Goal: Task Accomplishment & Management: Manage account settings

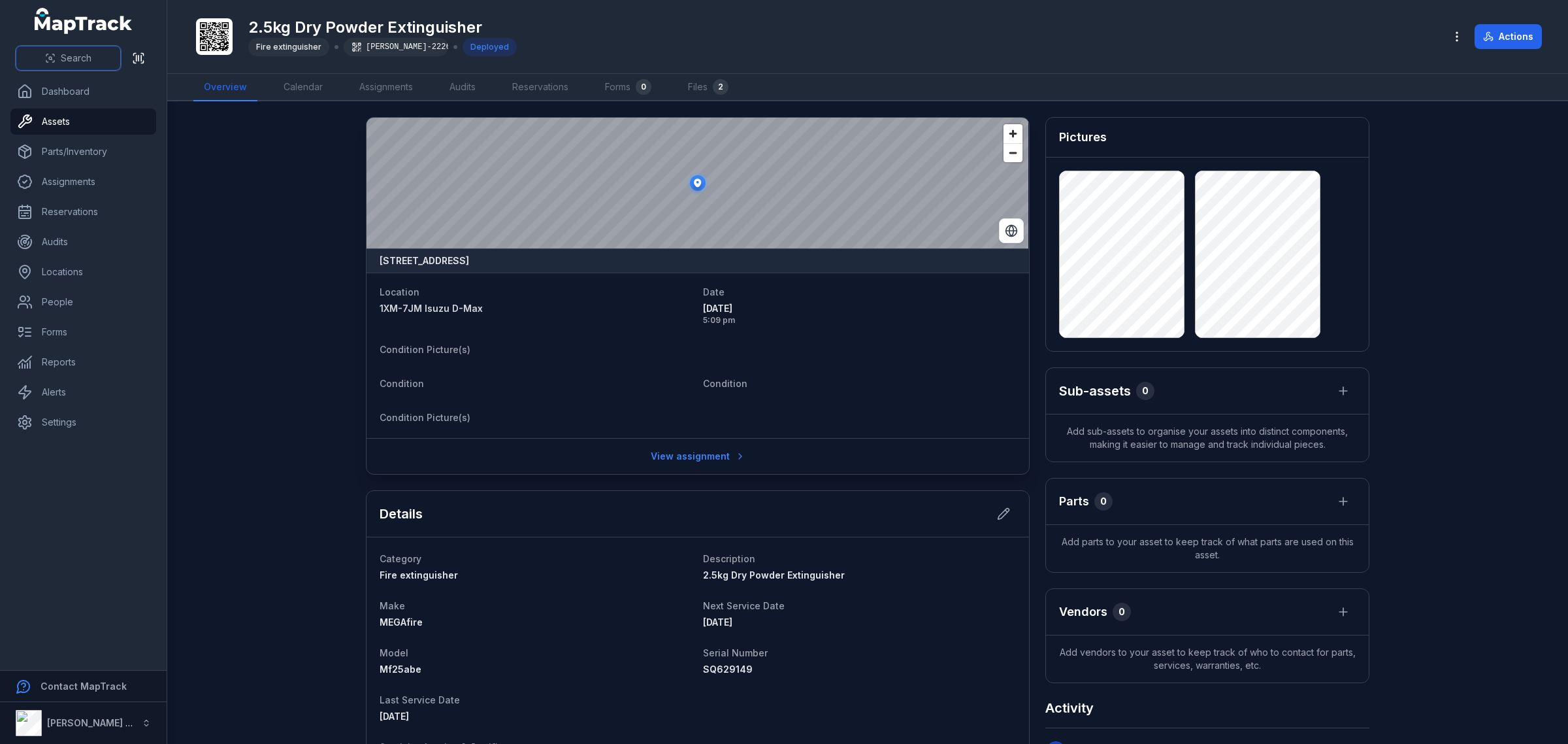
click at [47, 57] on icon at bounding box center [50, 58] width 10 height 10
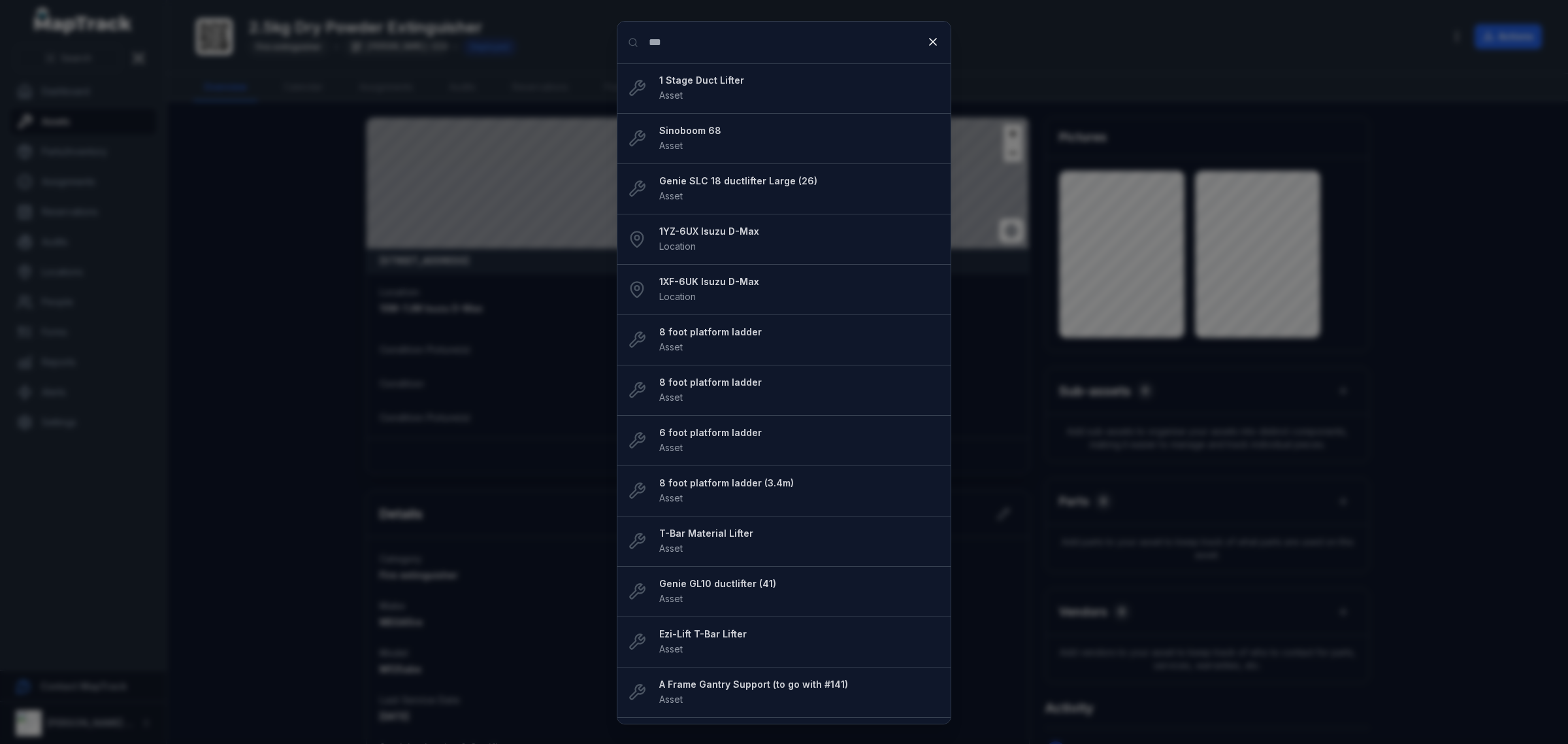
type input "***"
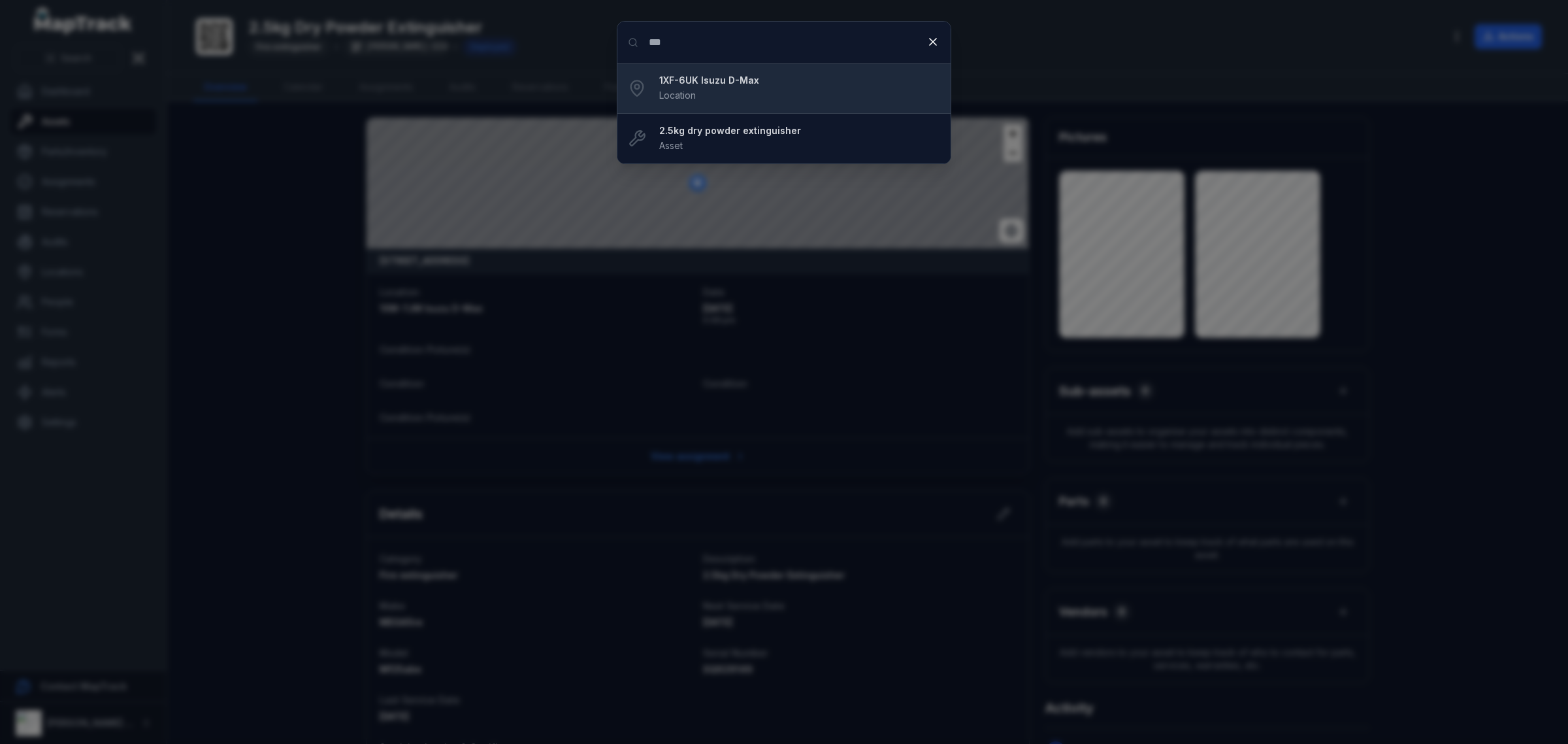
click at [701, 79] on strong "1XF-6UK Isuzu D-Max" at bounding box center [799, 80] width 281 height 13
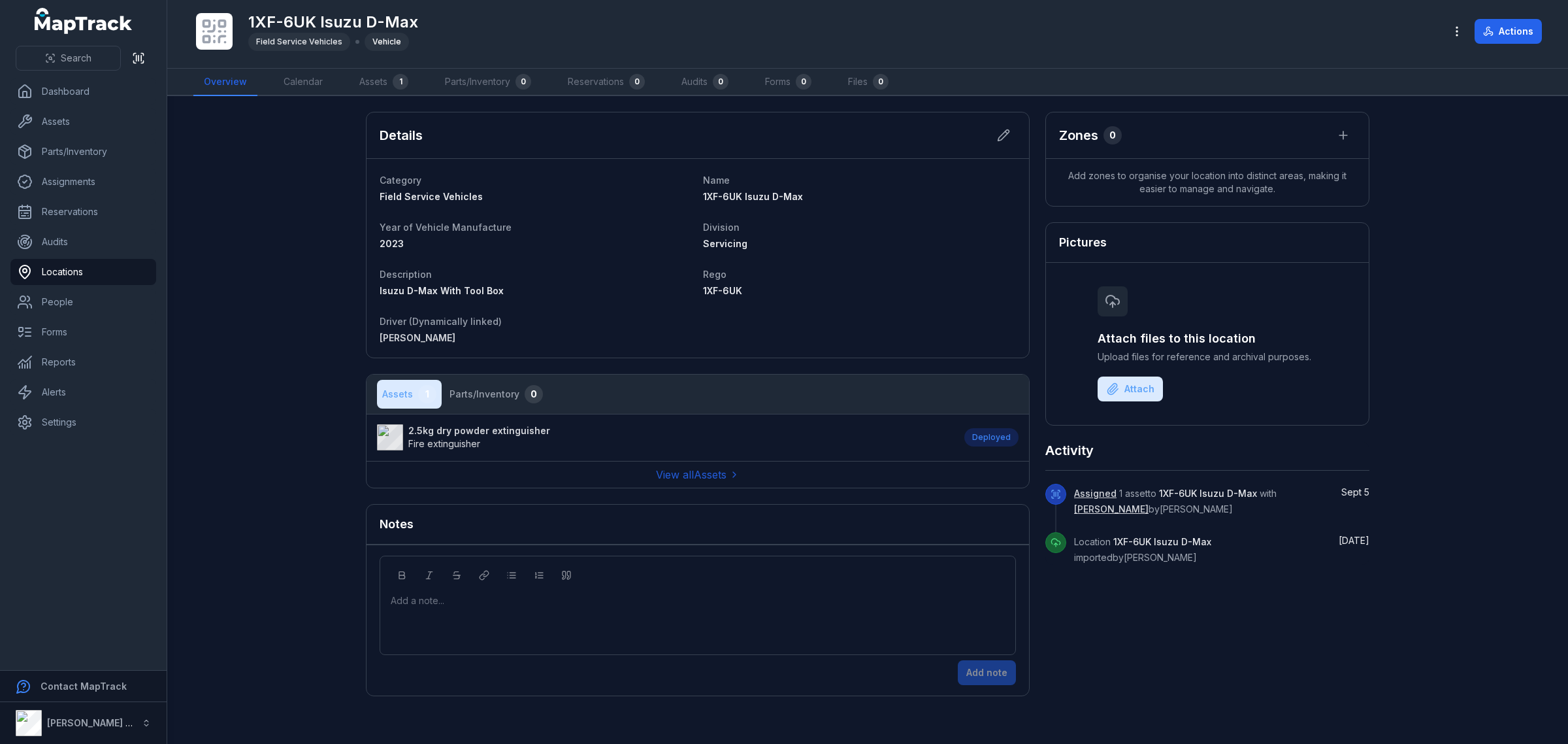
click at [503, 442] on span "Fire extinguisher" at bounding box center [479, 443] width 142 height 13
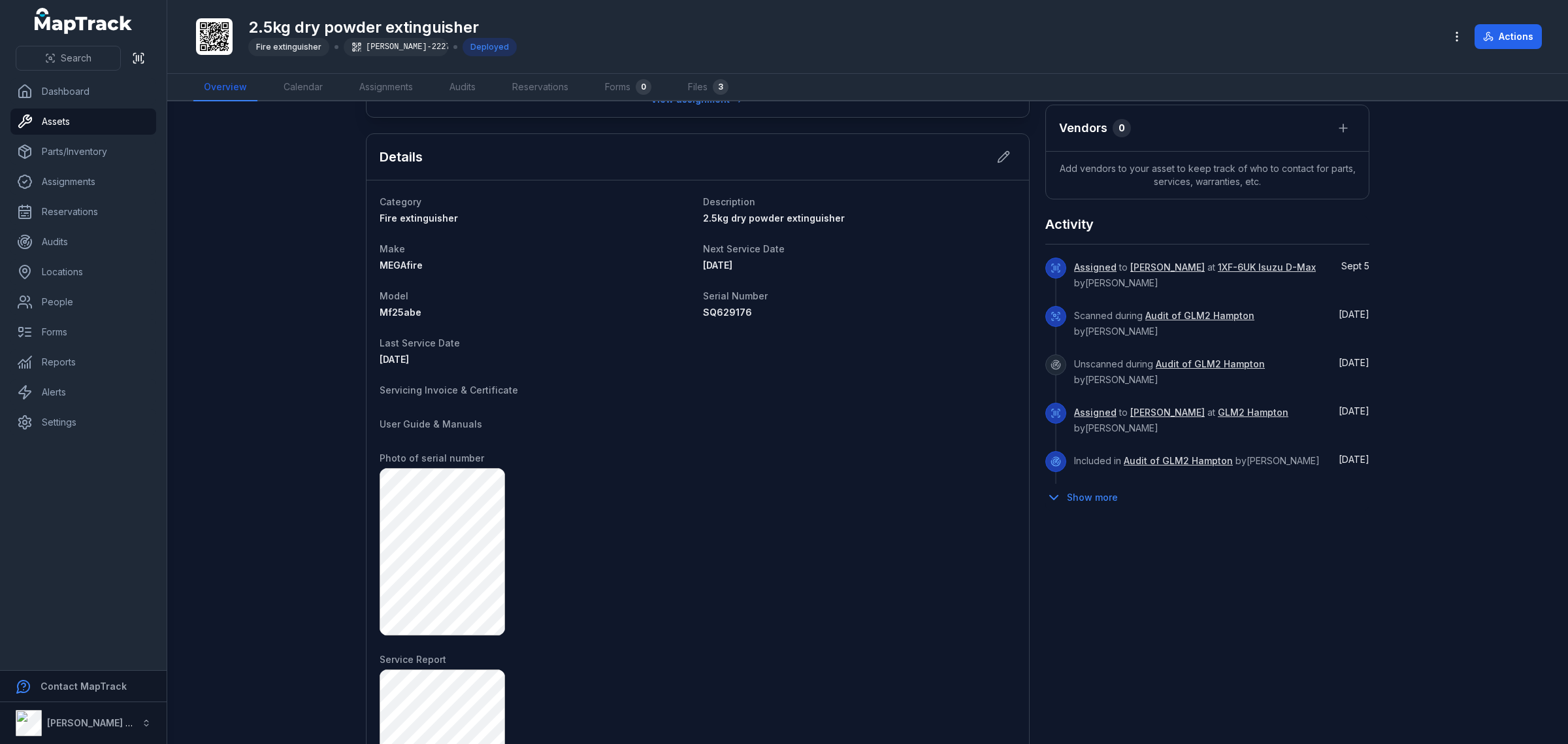
scroll to position [327, 0]
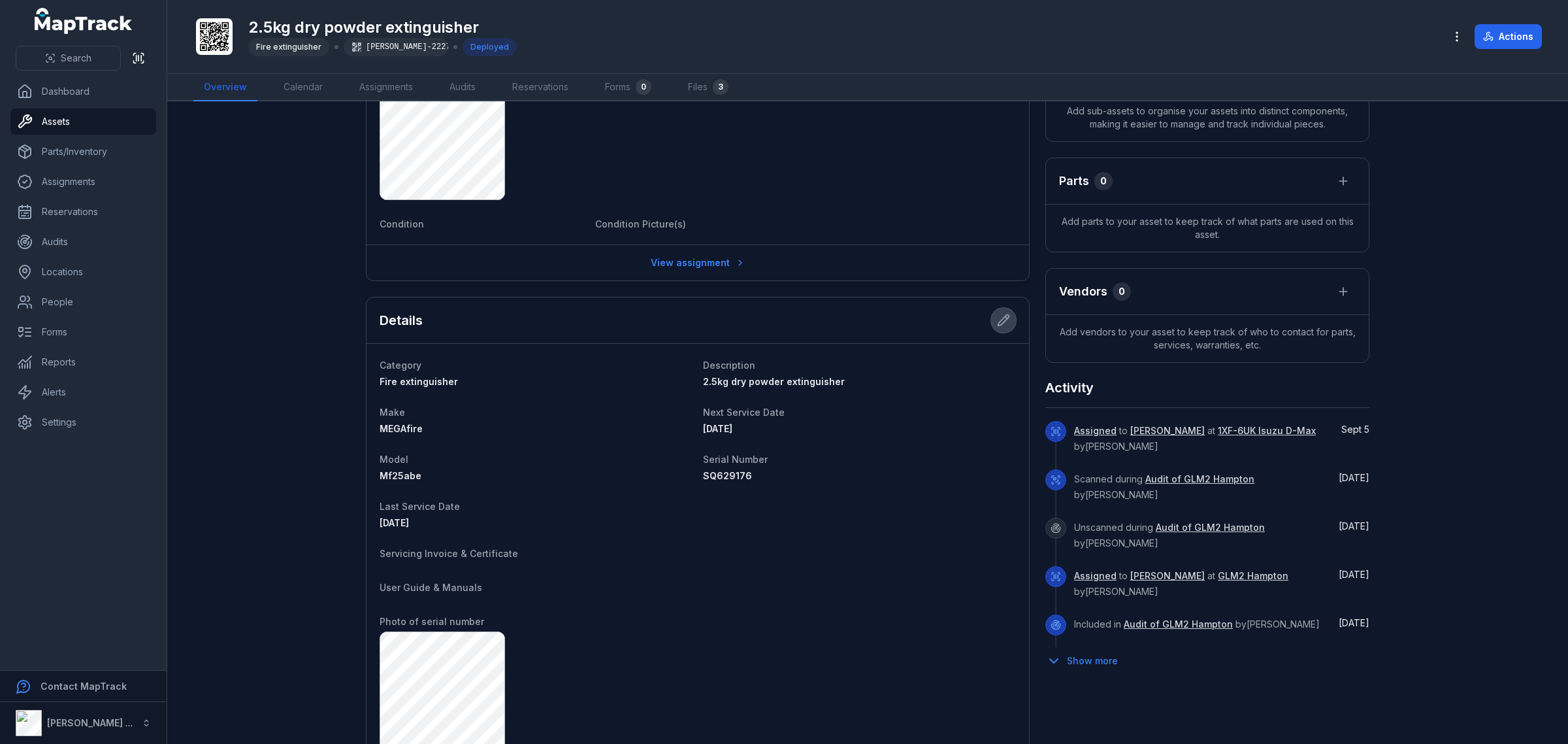
click at [997, 324] on icon at bounding box center [1003, 319] width 13 height 13
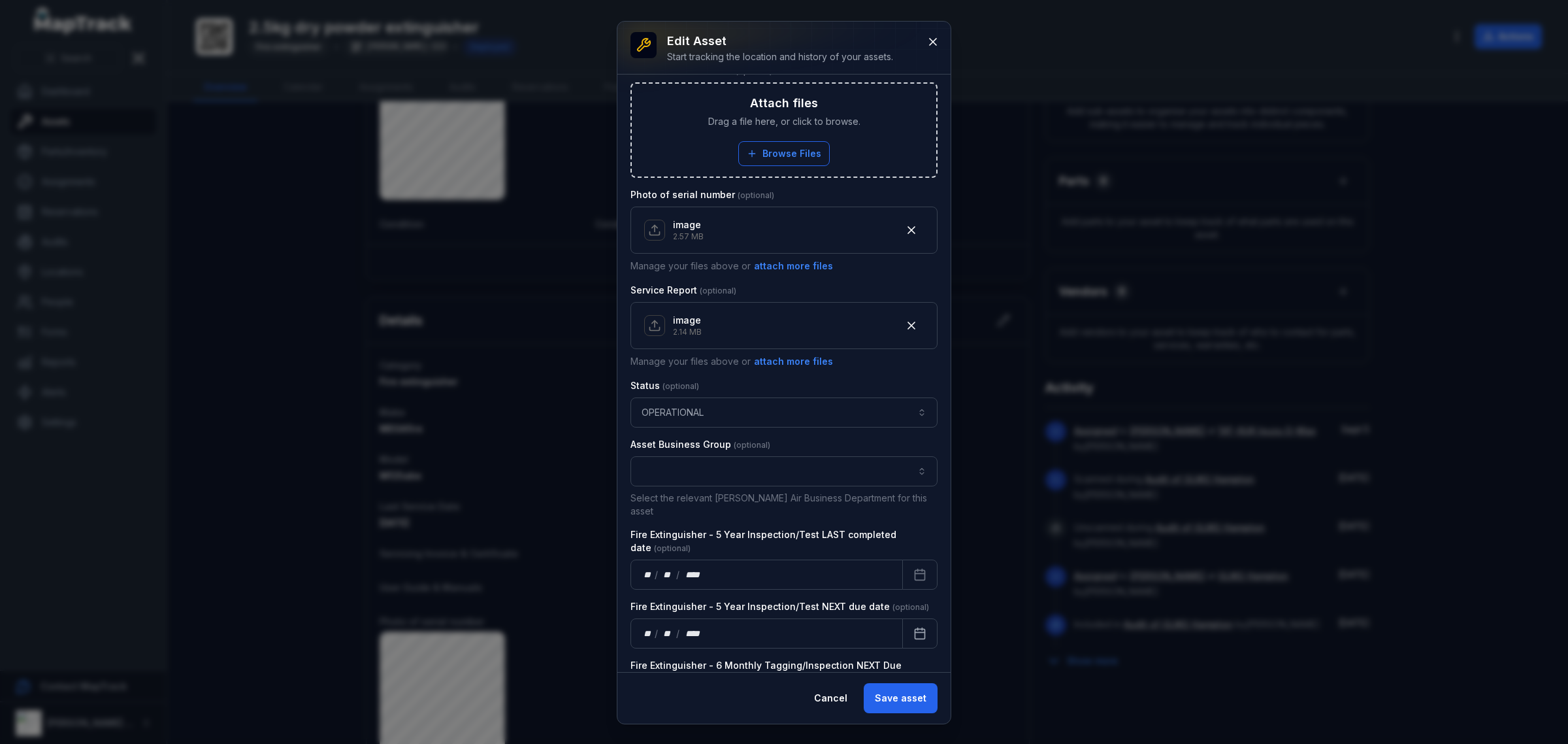
scroll to position [704, 0]
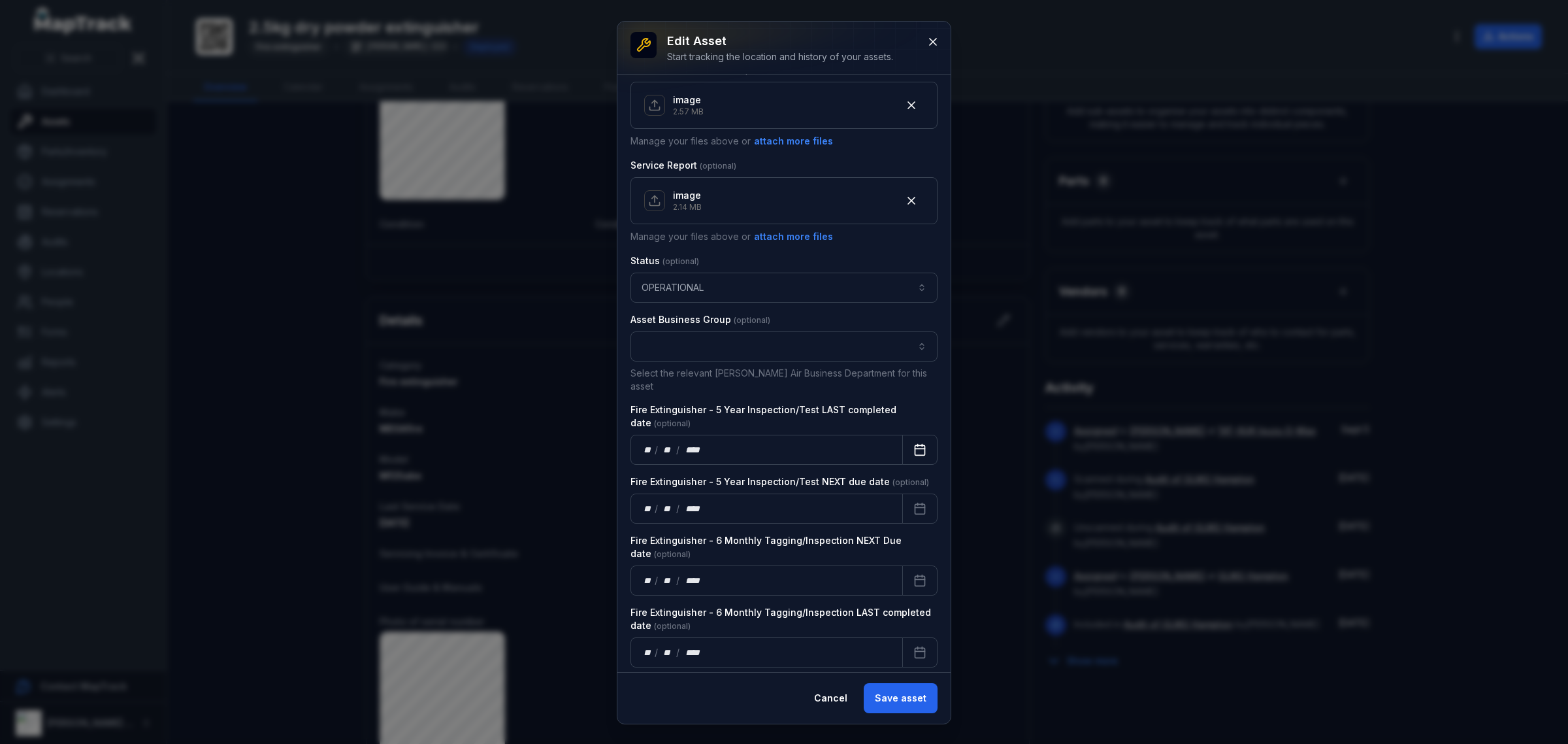
click at [913, 443] on icon "Calendar" at bounding box center [919, 449] width 13 height 13
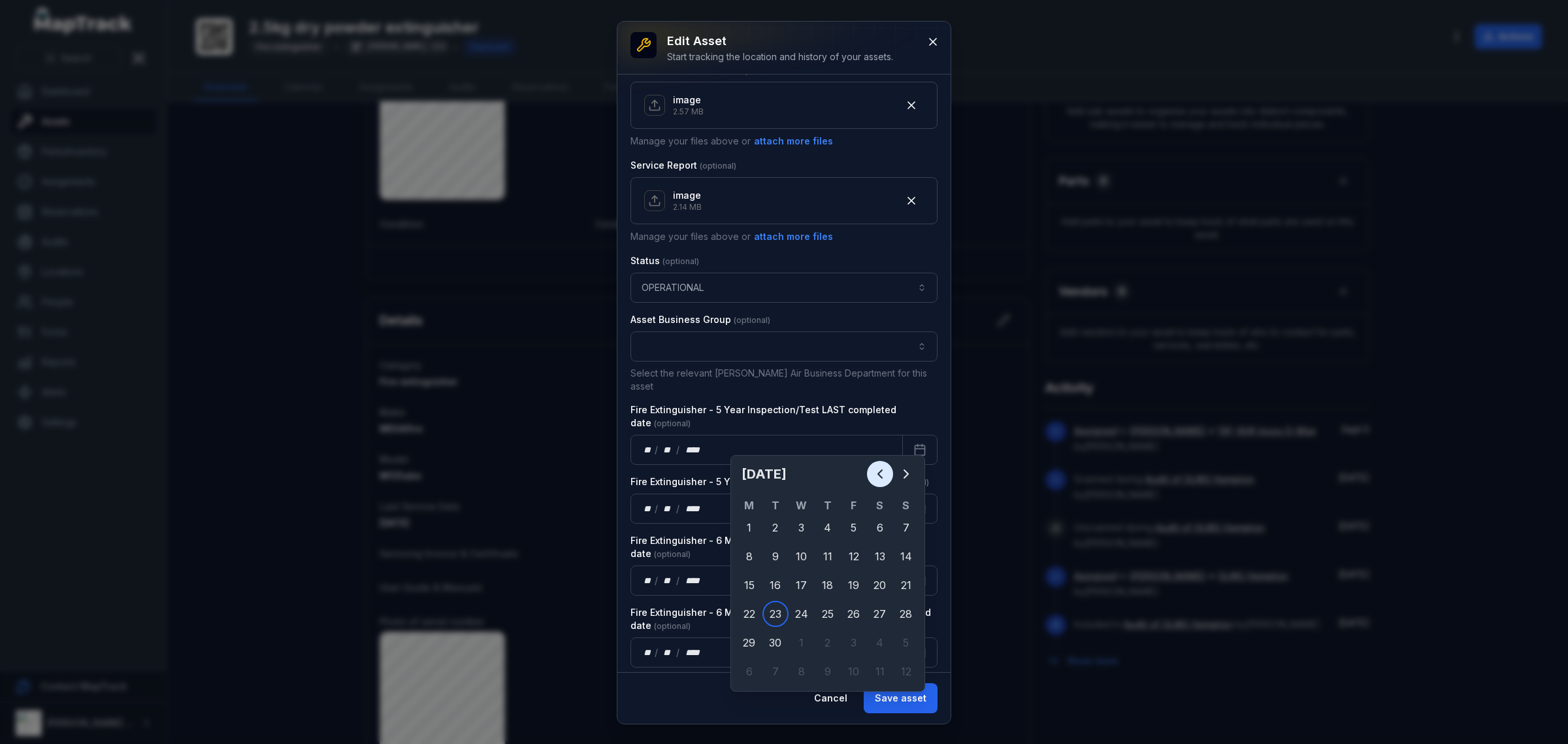
click at [880, 474] on icon "Previous" at bounding box center [880, 474] width 15 height 15
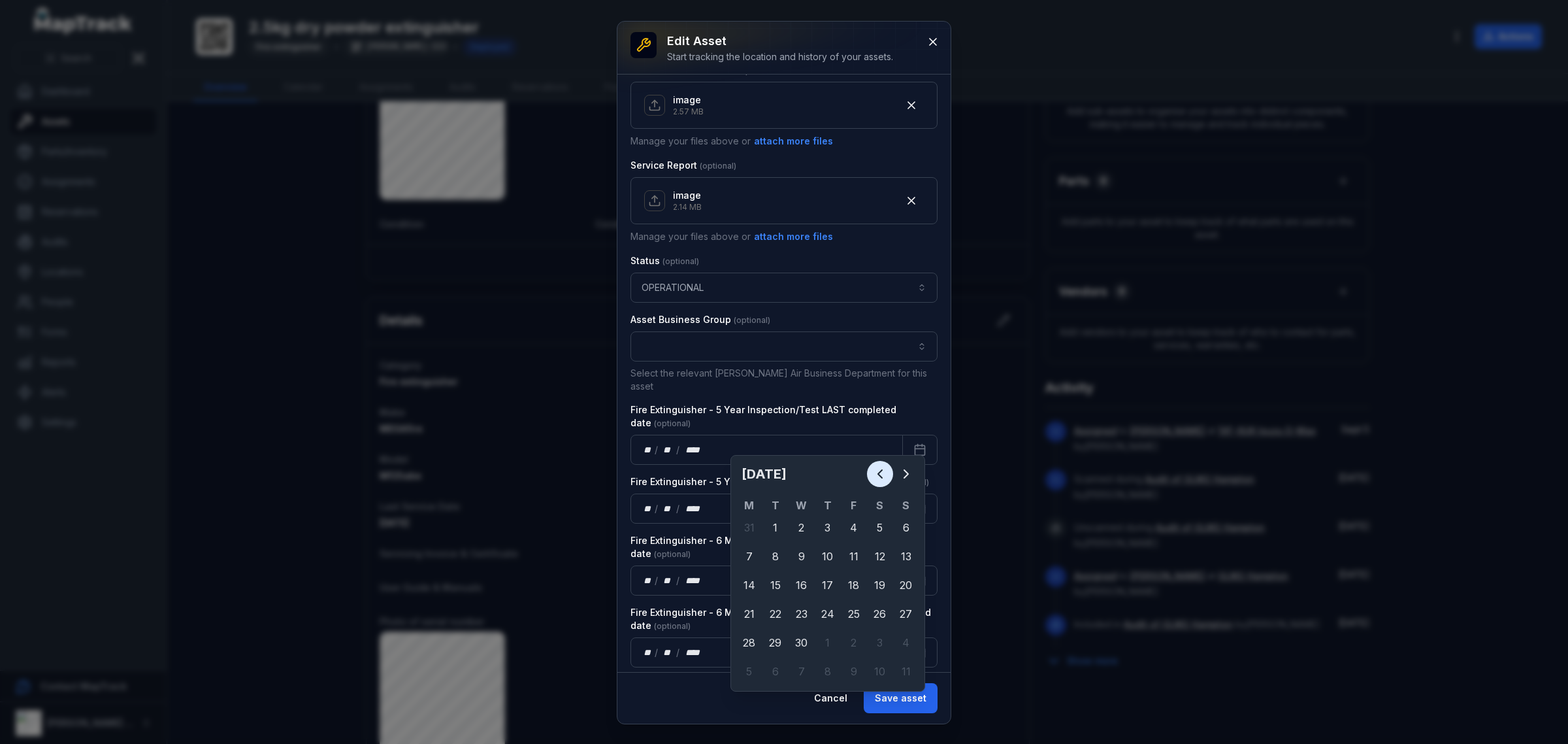
click at [877, 477] on icon "Previous" at bounding box center [880, 474] width 15 height 15
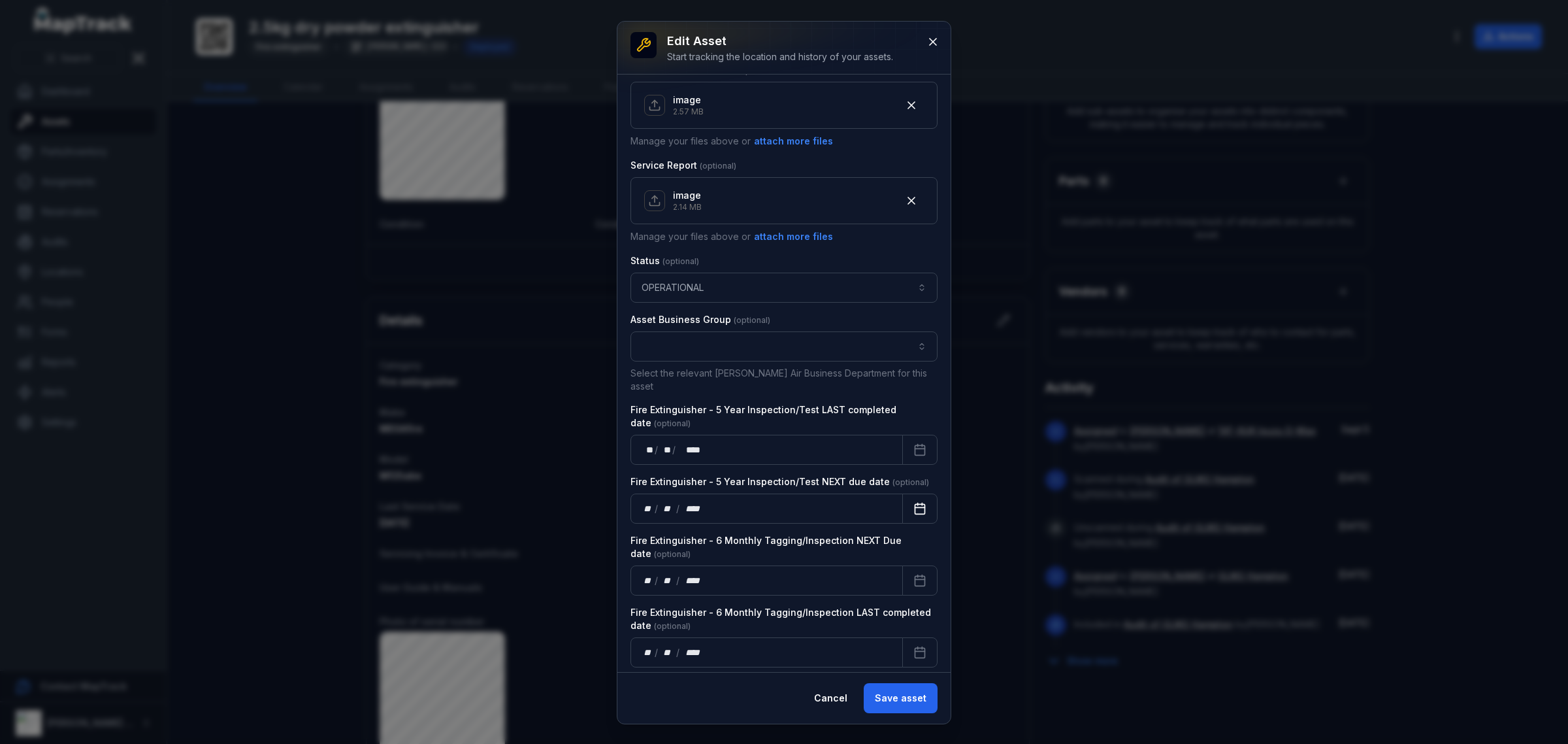
click at [915, 504] on rect "Calendar" at bounding box center [920, 509] width 10 height 10
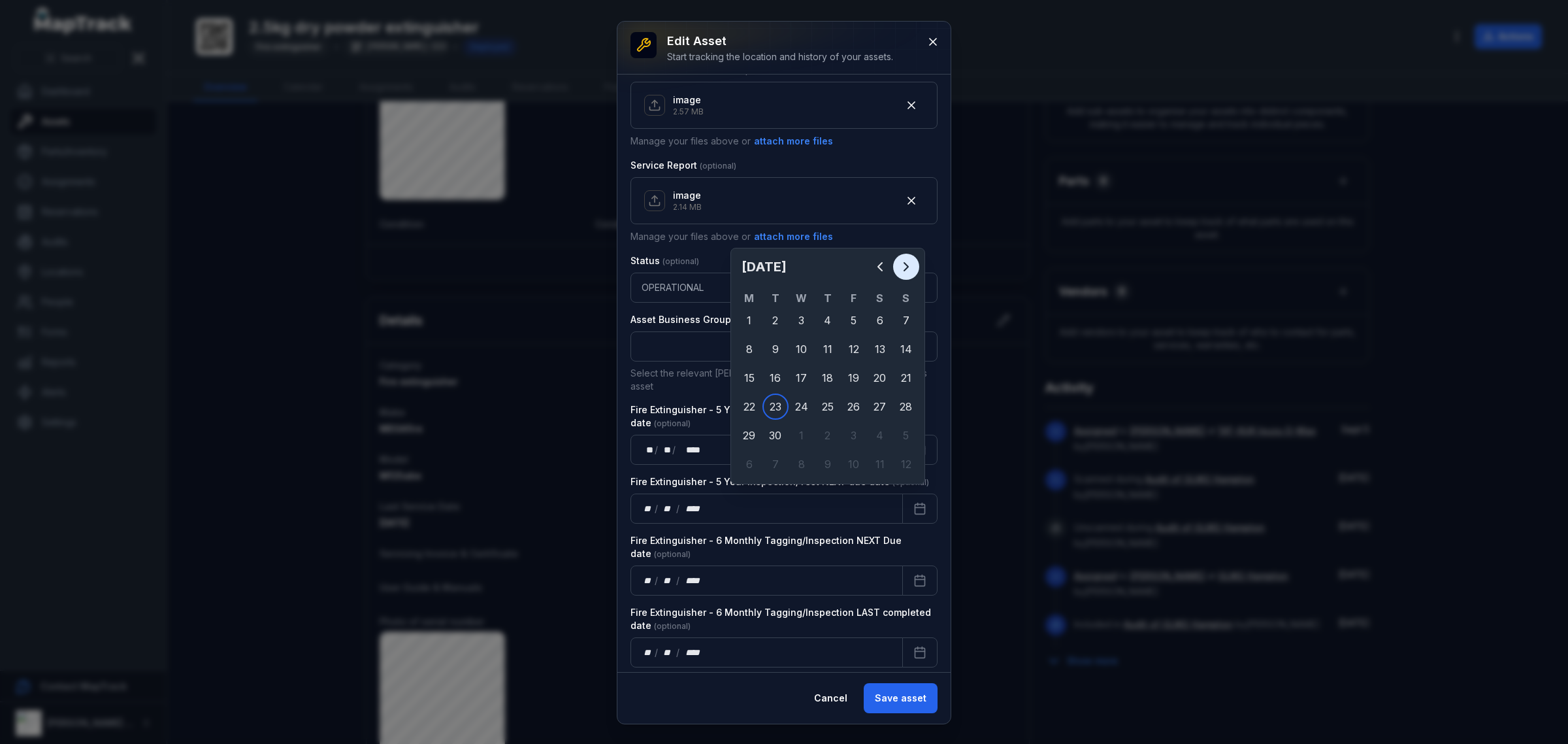
click at [905, 262] on icon "Next" at bounding box center [906, 267] width 15 height 15
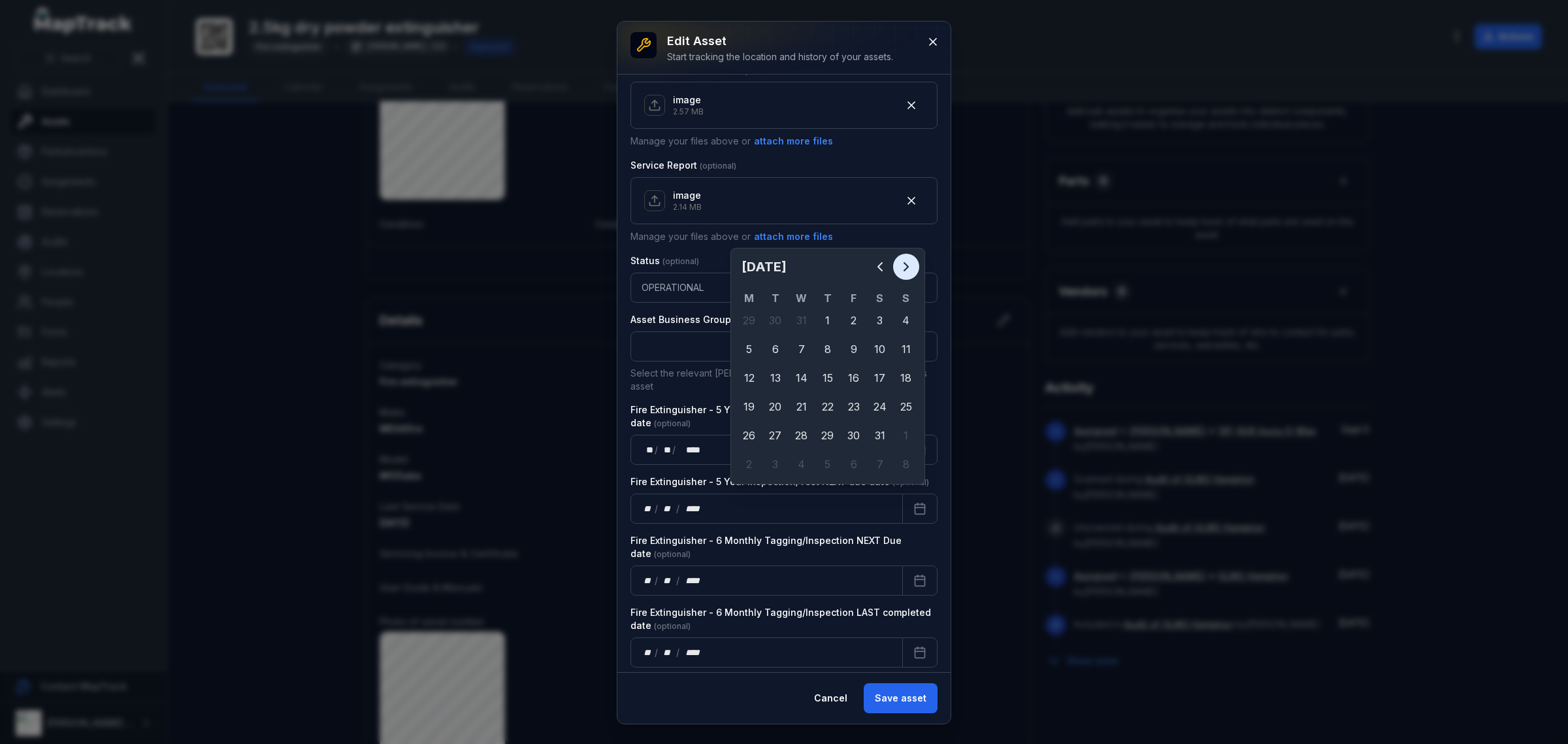
click at [905, 262] on icon "Next" at bounding box center [906, 267] width 15 height 15
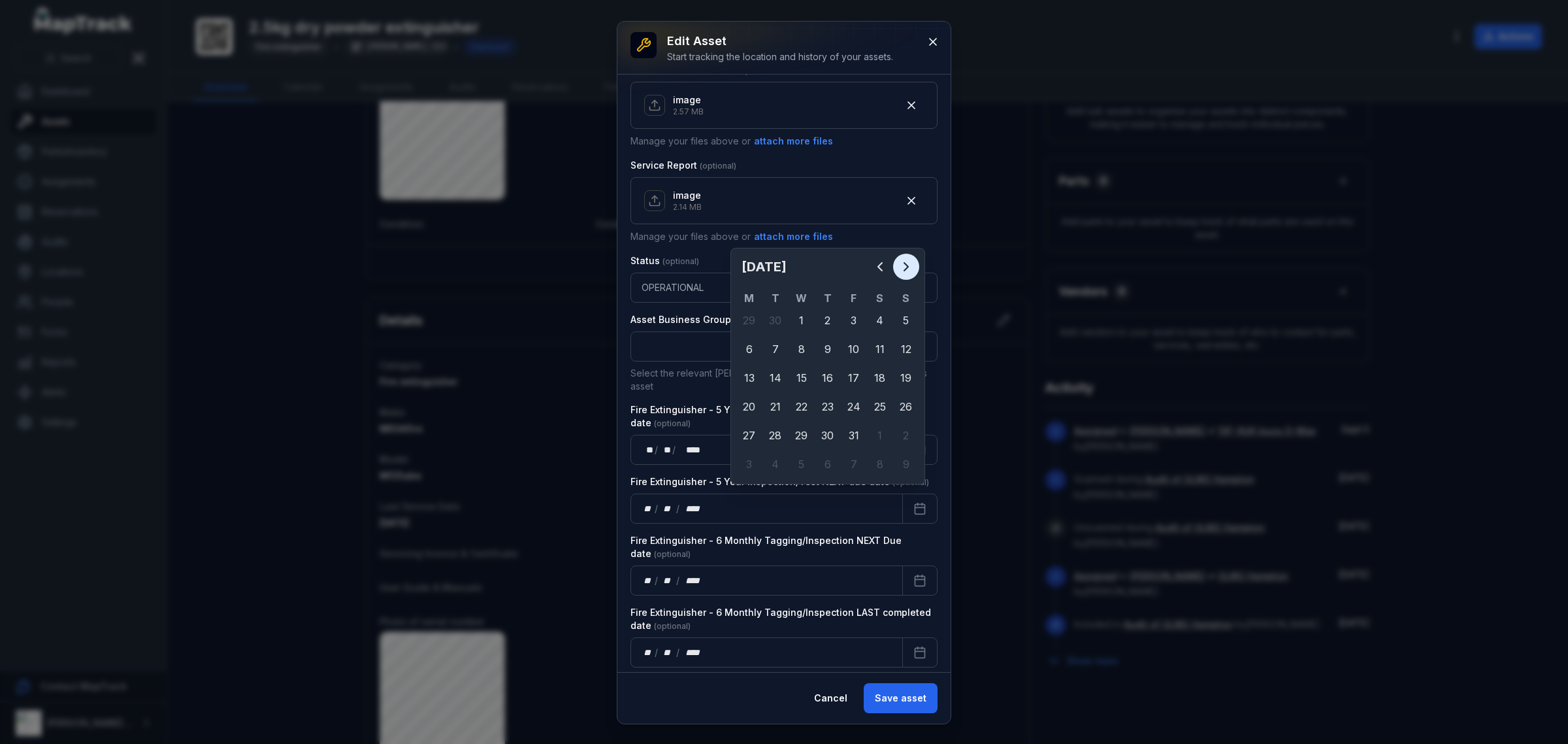
click at [905, 262] on icon "Next" at bounding box center [906, 267] width 15 height 15
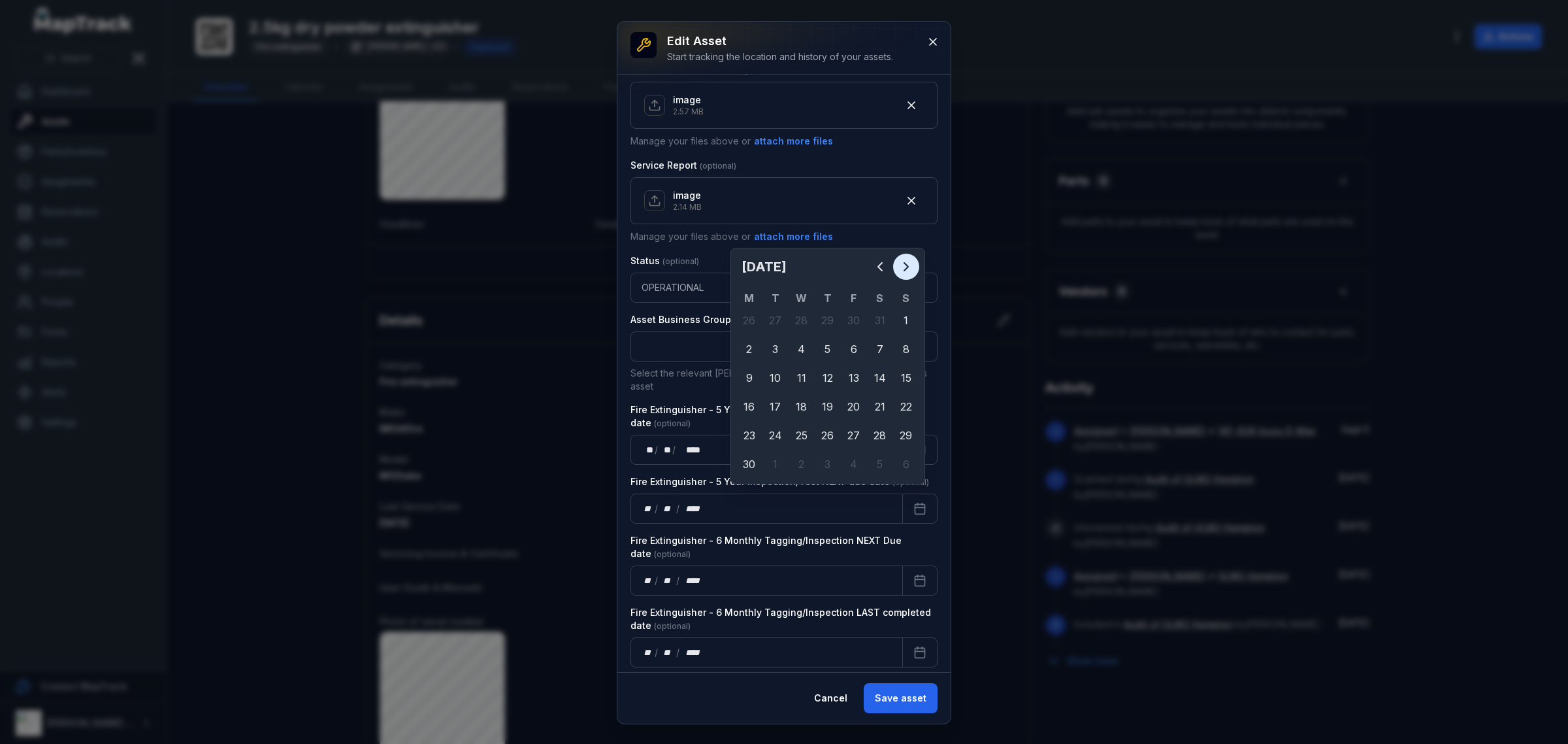
click at [906, 262] on icon "Next" at bounding box center [906, 267] width 15 height 15
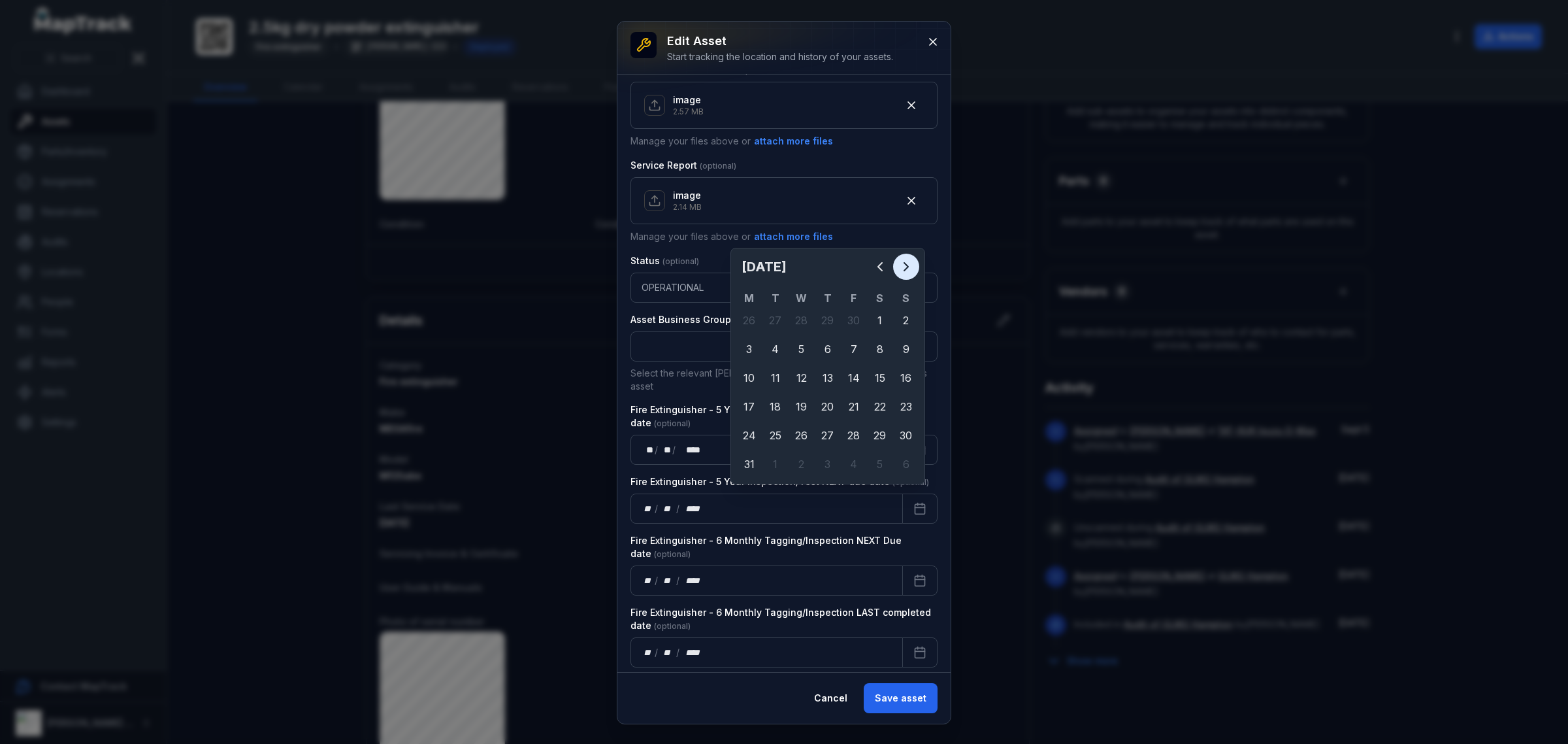
click at [906, 262] on icon "Next" at bounding box center [906, 267] width 15 height 15
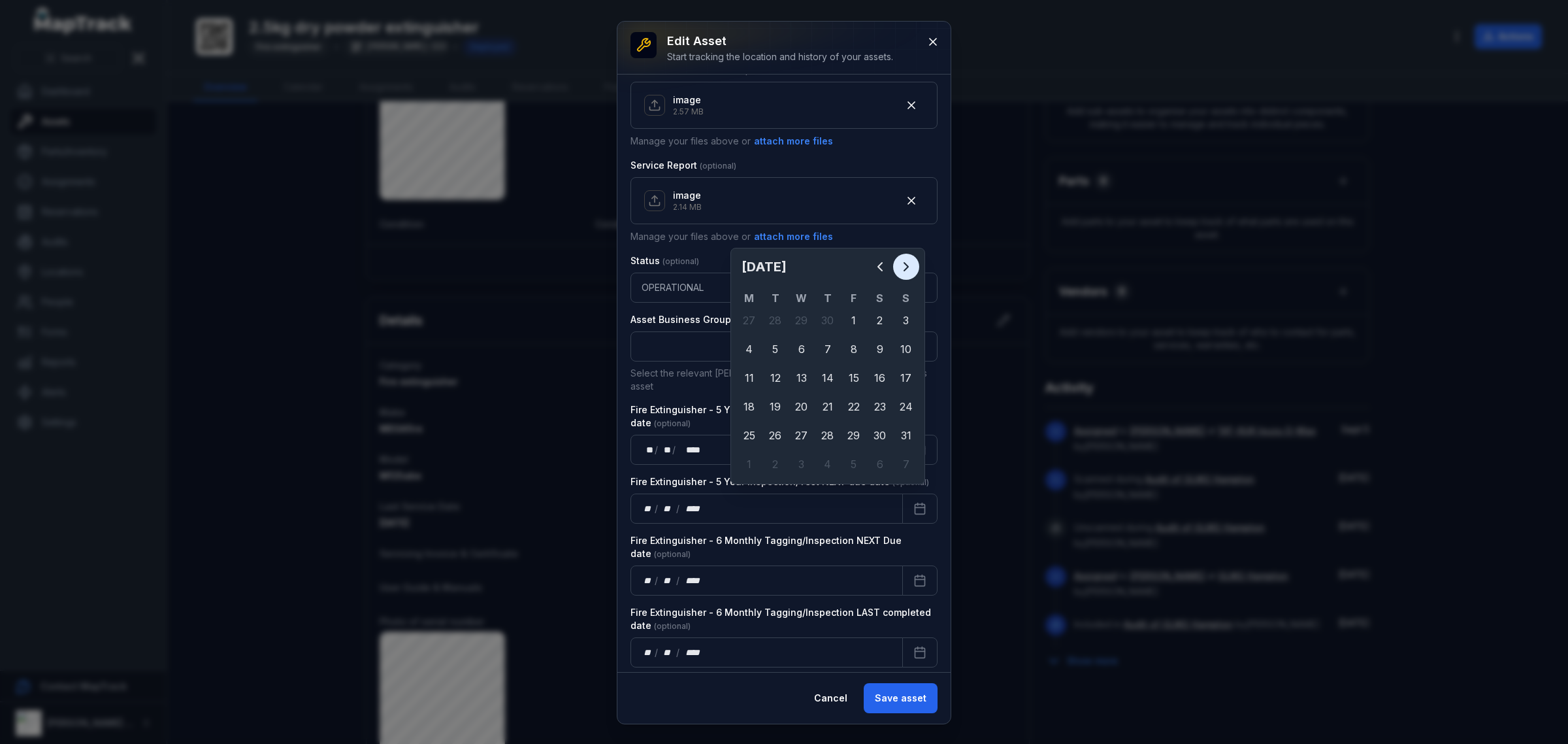
click at [906, 262] on icon "Next" at bounding box center [906, 267] width 15 height 15
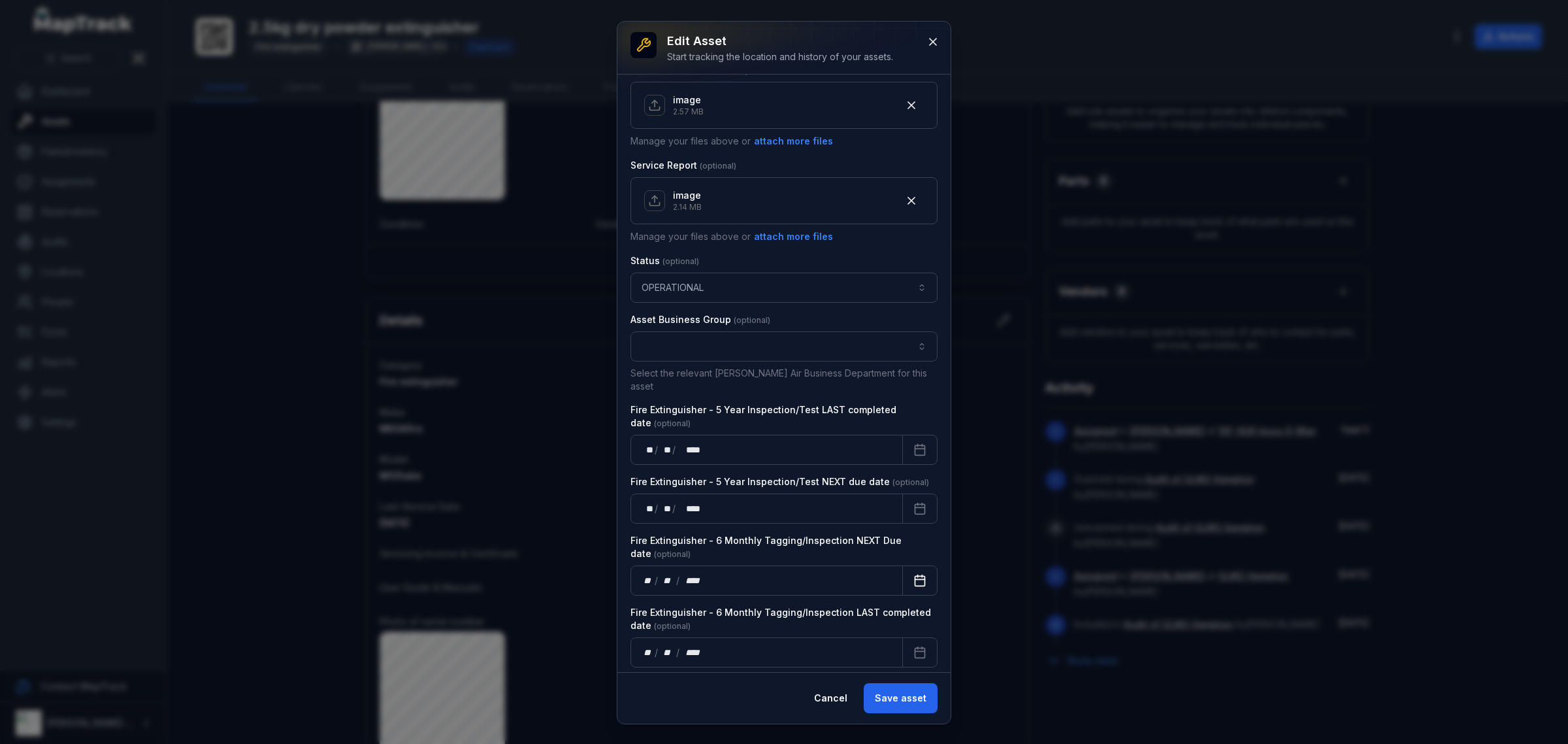
click at [905, 579] on button "Calendar" at bounding box center [920, 580] width 36 height 30
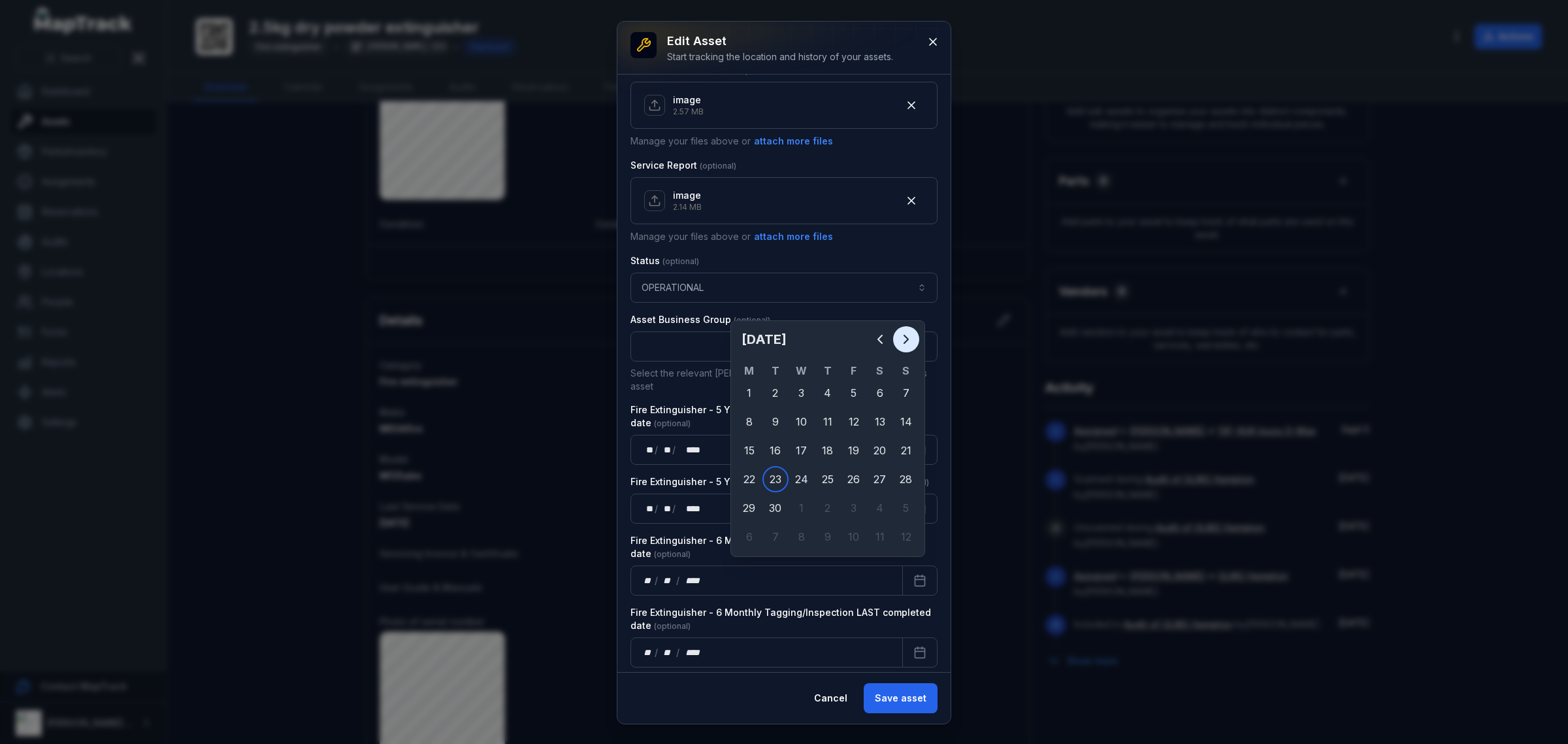
click at [900, 334] on icon "Next" at bounding box center [906, 339] width 15 height 15
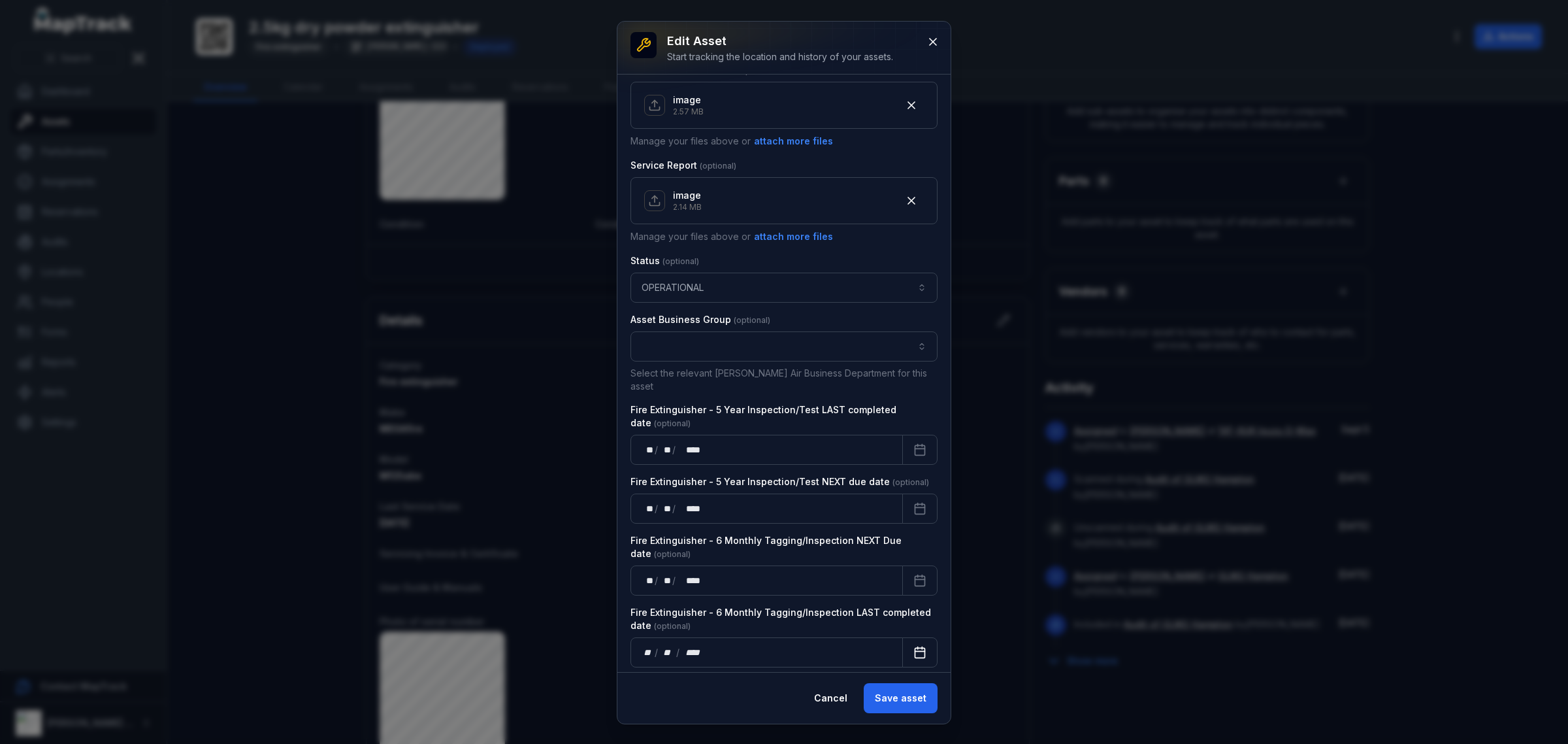
click at [913, 645] on icon "Calendar" at bounding box center [919, 651] width 13 height 13
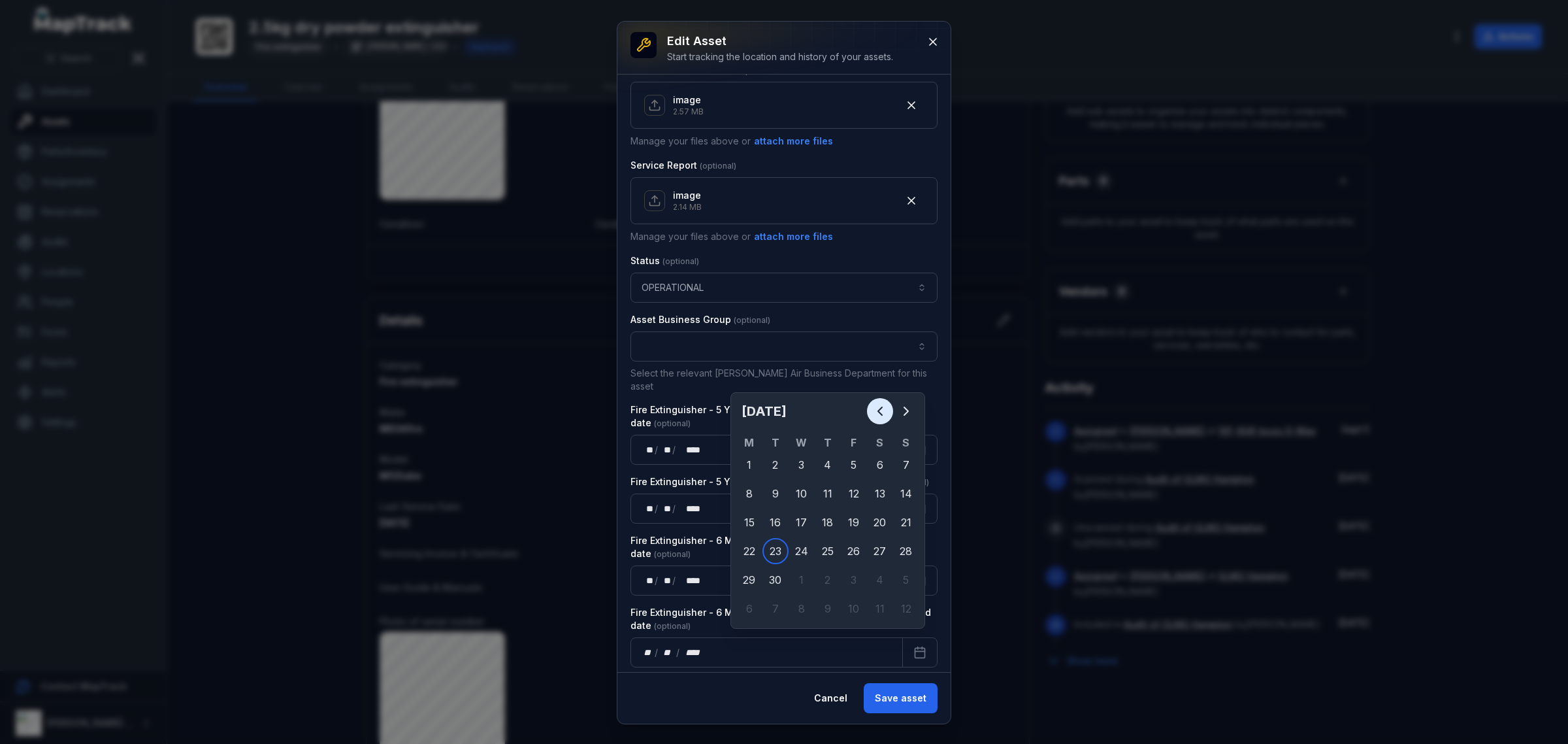
click at [883, 415] on icon "Previous" at bounding box center [880, 411] width 15 height 15
click at [882, 416] on icon "Previous" at bounding box center [880, 411] width 15 height 15
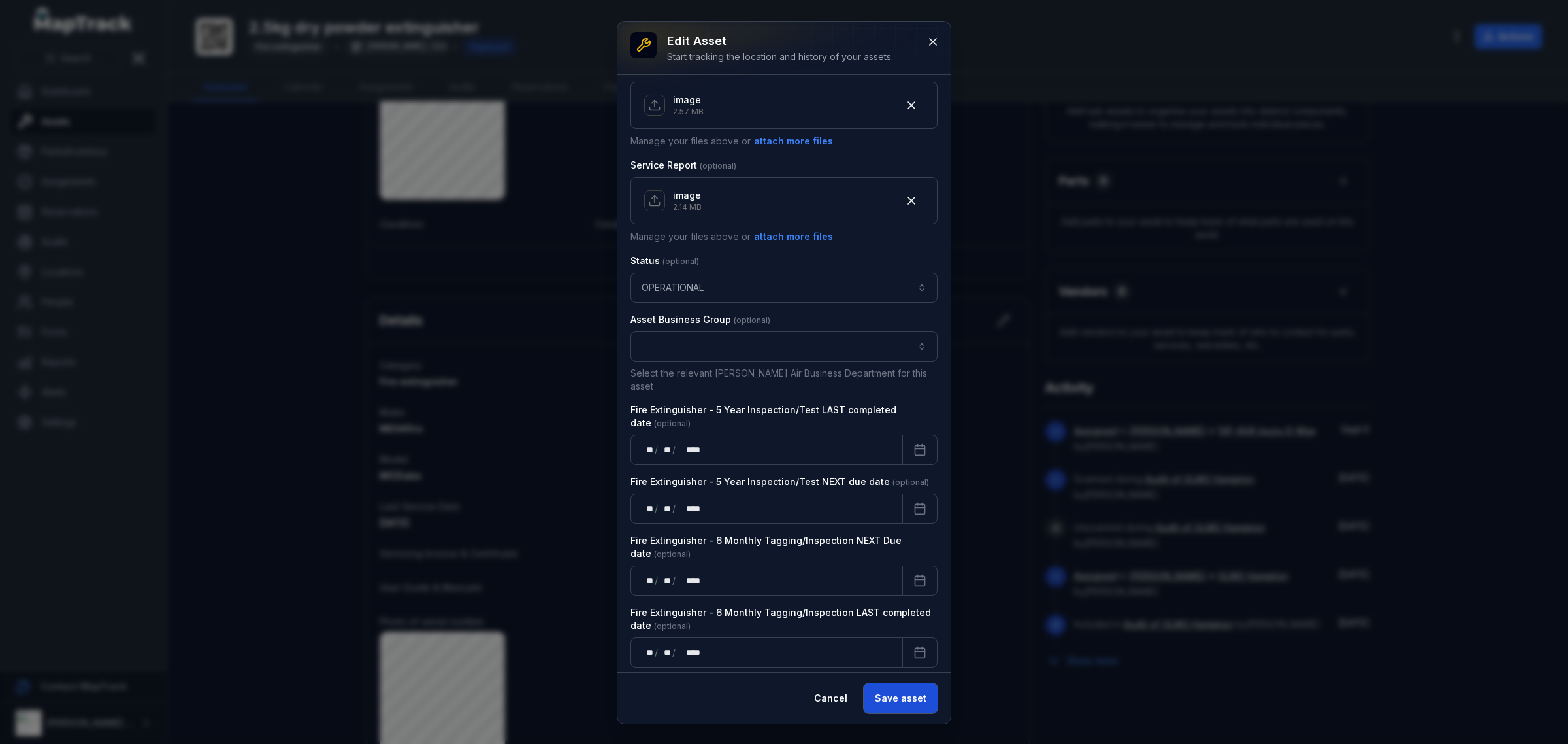
click at [929, 704] on button "Save asset" at bounding box center [900, 697] width 74 height 30
